Goal: Find specific page/section

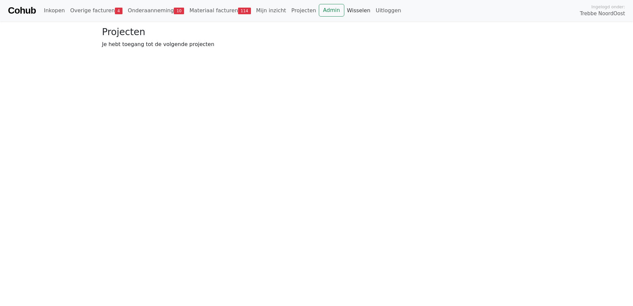
click at [344, 10] on link "Wisselen" at bounding box center [358, 10] width 29 height 13
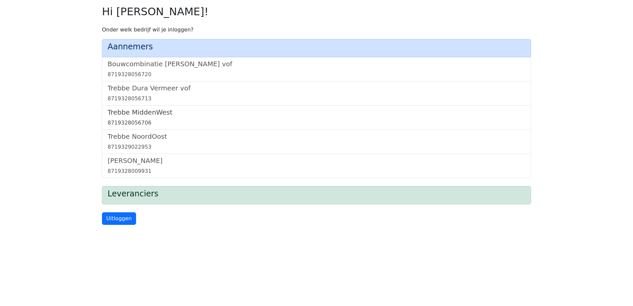
click at [152, 109] on h5 "Trebbe MiddenWest" at bounding box center [317, 112] width 418 height 8
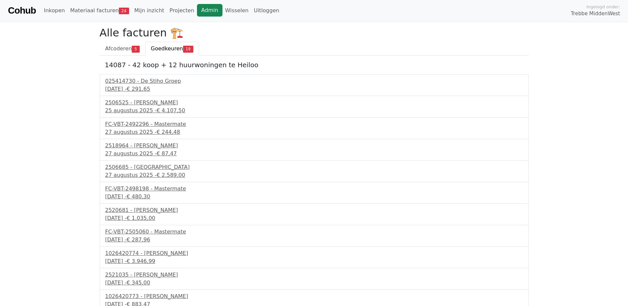
click at [200, 7] on link "Admin" at bounding box center [209, 10] width 25 height 13
